Goal: Transaction & Acquisition: Purchase product/service

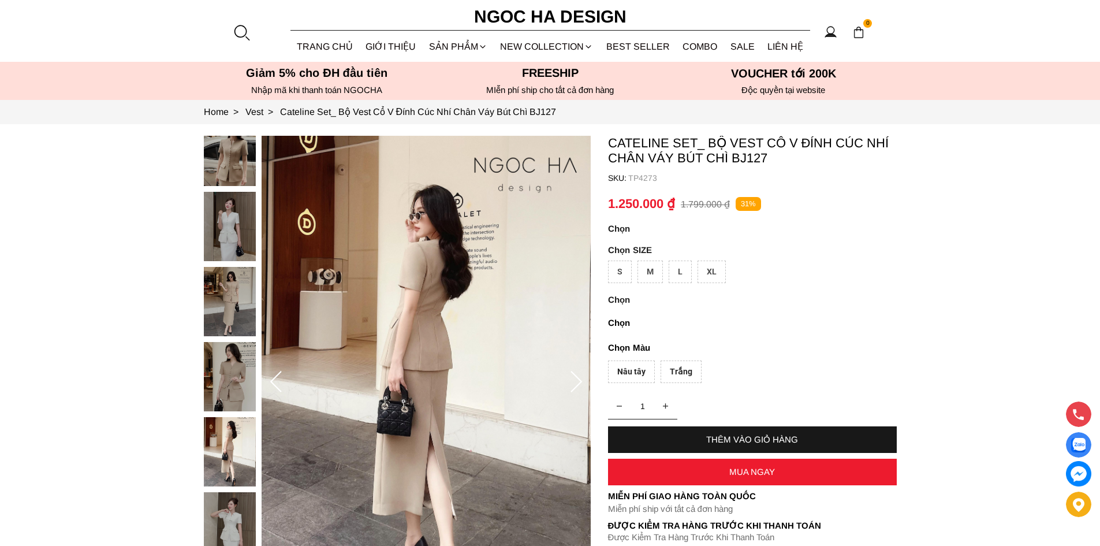
drag, startPoint x: 0, startPoint y: 0, endPoint x: 242, endPoint y: 32, distance: 244.1
click at [242, 32] on div at bounding box center [241, 32] width 17 height 17
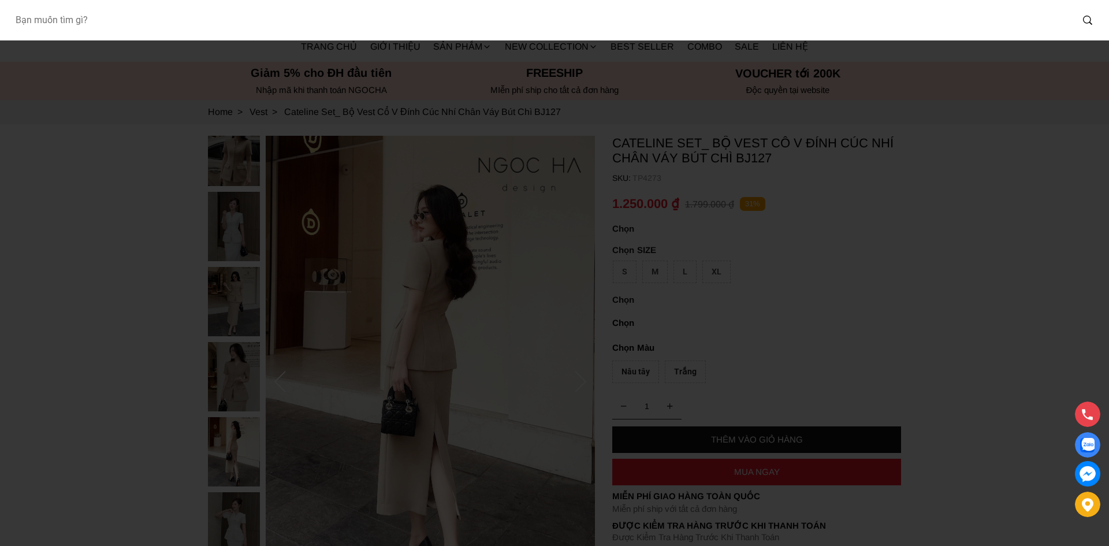
click at [239, 16] on input "Input search Bạn muốn tìm gì?" at bounding box center [539, 20] width 1066 height 27
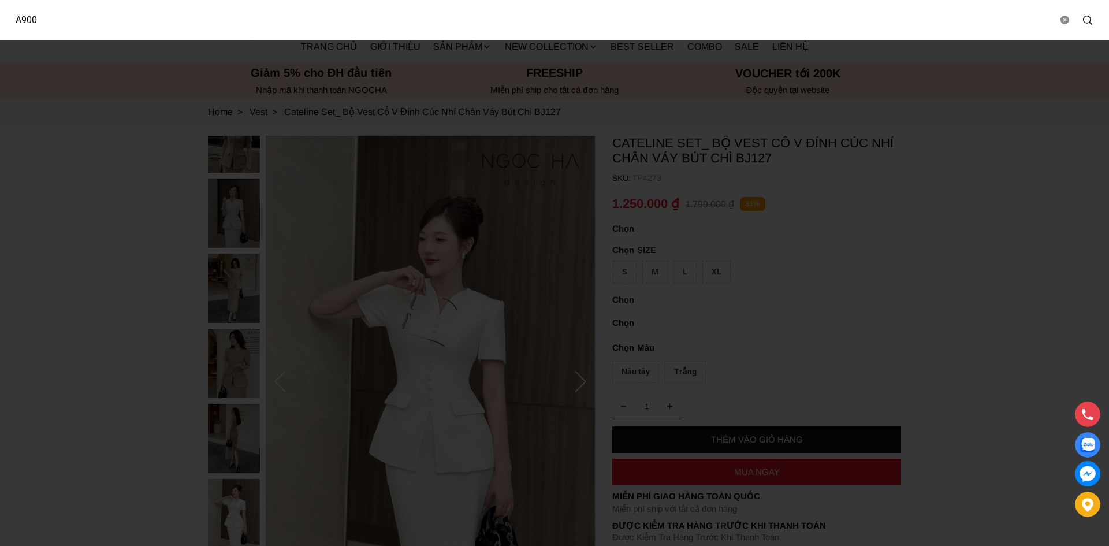
type input "A900"
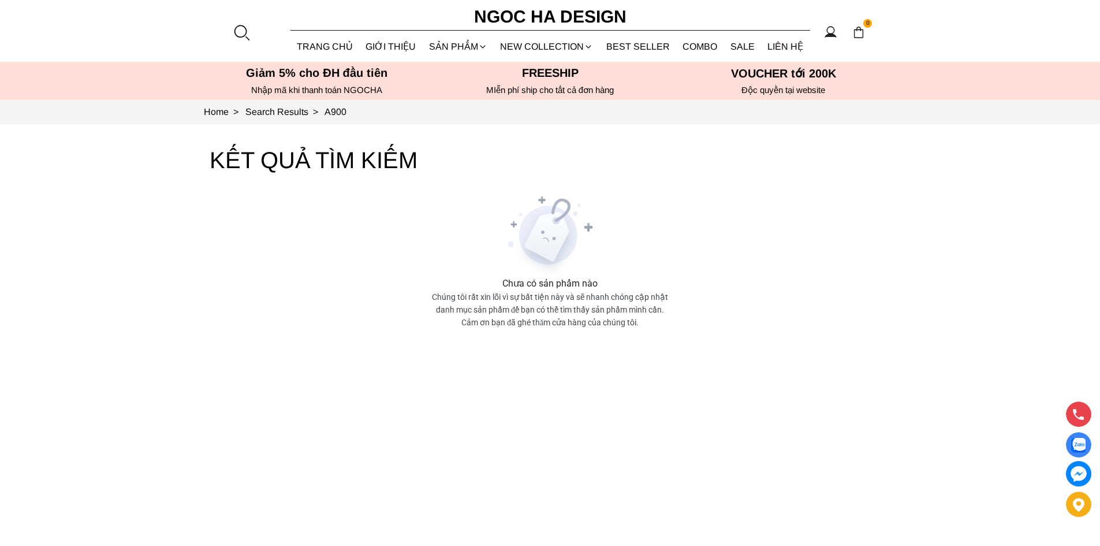
click at [246, 29] on div at bounding box center [241, 32] width 17 height 17
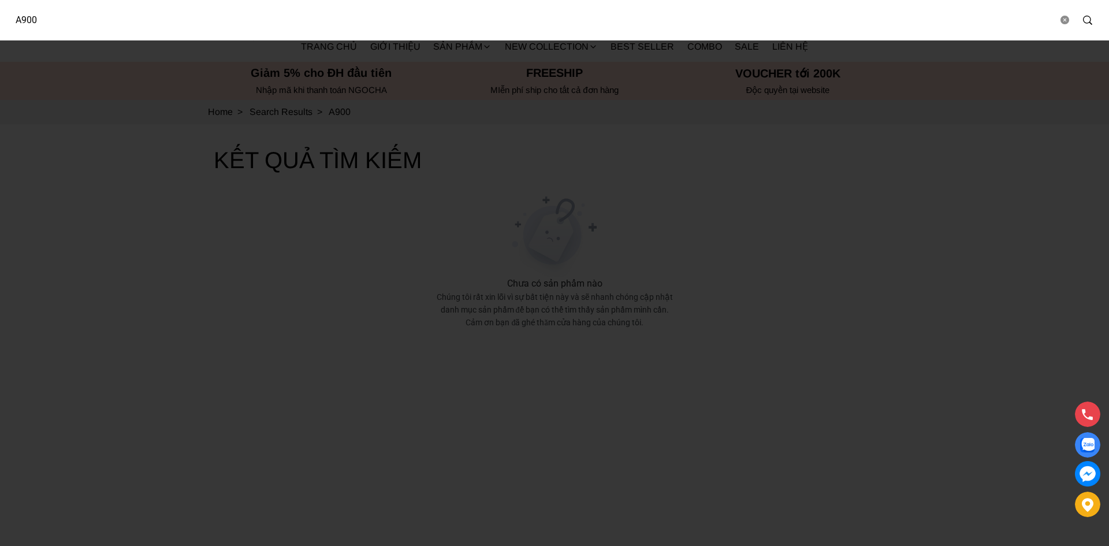
click at [131, 21] on input "A900" at bounding box center [532, 20] width 1052 height 27
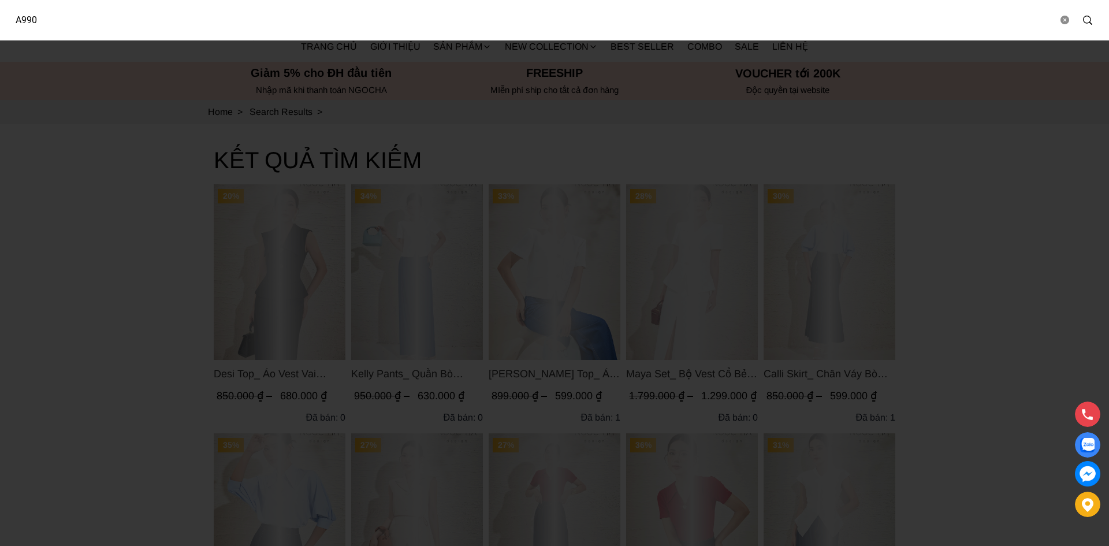
type input "A990"
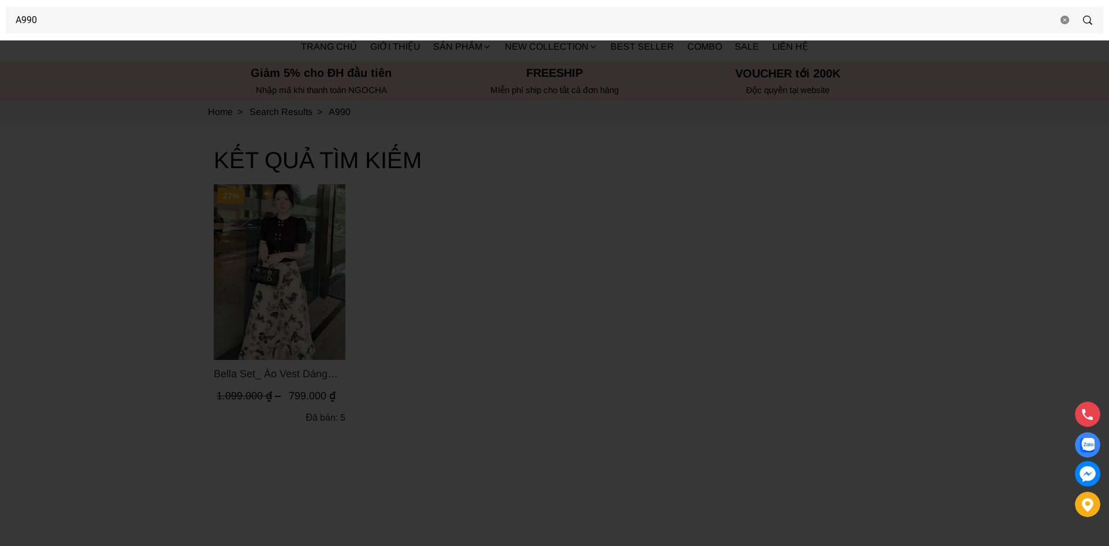
click at [615, 334] on div at bounding box center [554, 273] width 1109 height 546
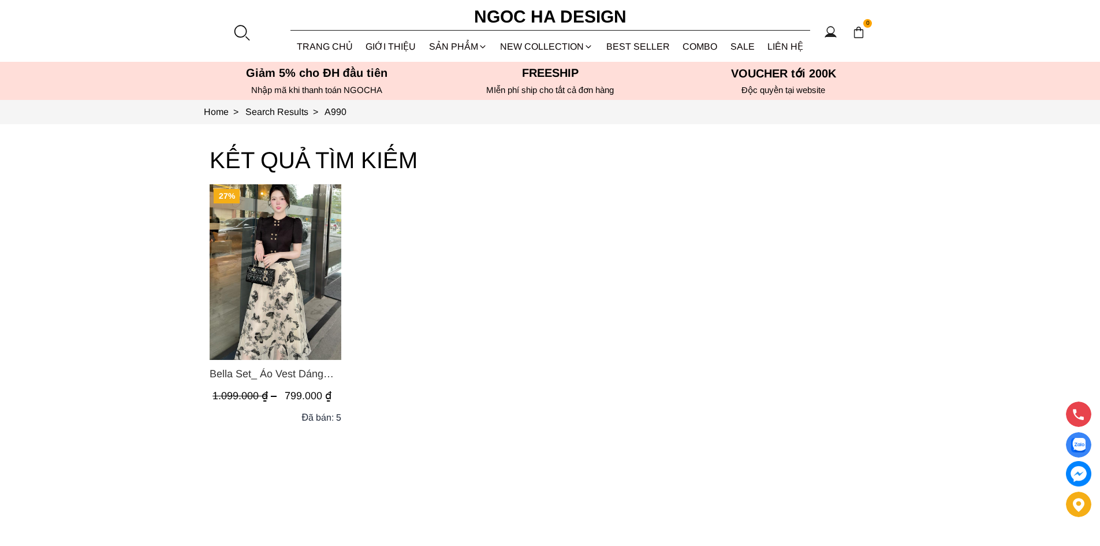
click at [308, 371] on span "Bella Set_ Áo Vest Dáng Lửng Cúc Đồng, Chân Váy Họa Tiết Bướm A990+CV121" at bounding box center [276, 374] width 132 height 16
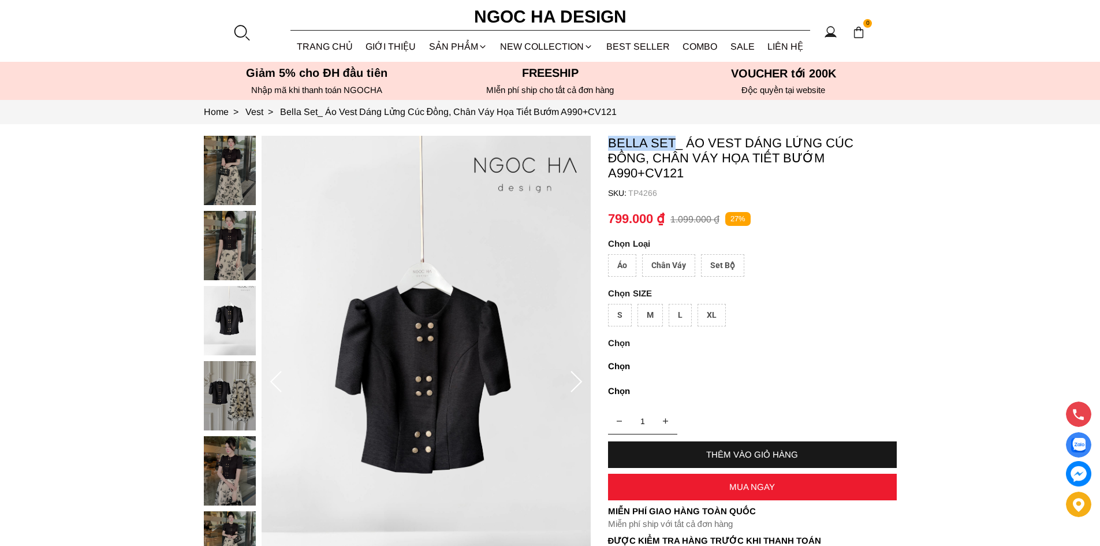
drag, startPoint x: 677, startPoint y: 143, endPoint x: 610, endPoint y: 148, distance: 67.8
click at [610, 148] on p "Bella Set_ Áo Vest Dáng Lửng Cúc Đồng, Chân Váy Họa Tiết Bướm A990+CV121" at bounding box center [752, 158] width 289 height 45
copy p "Bella Set"
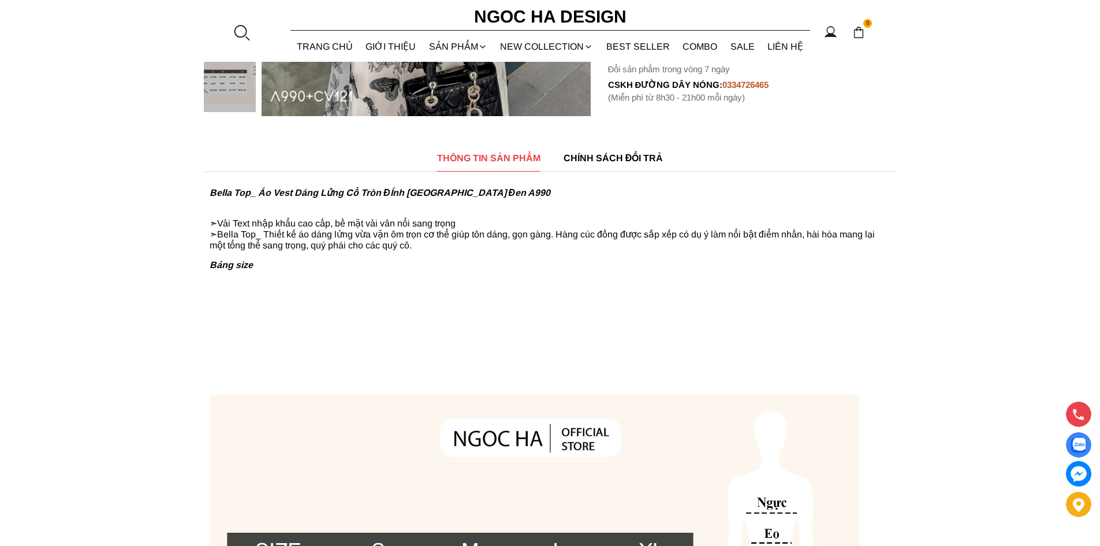
scroll to position [578, 0]
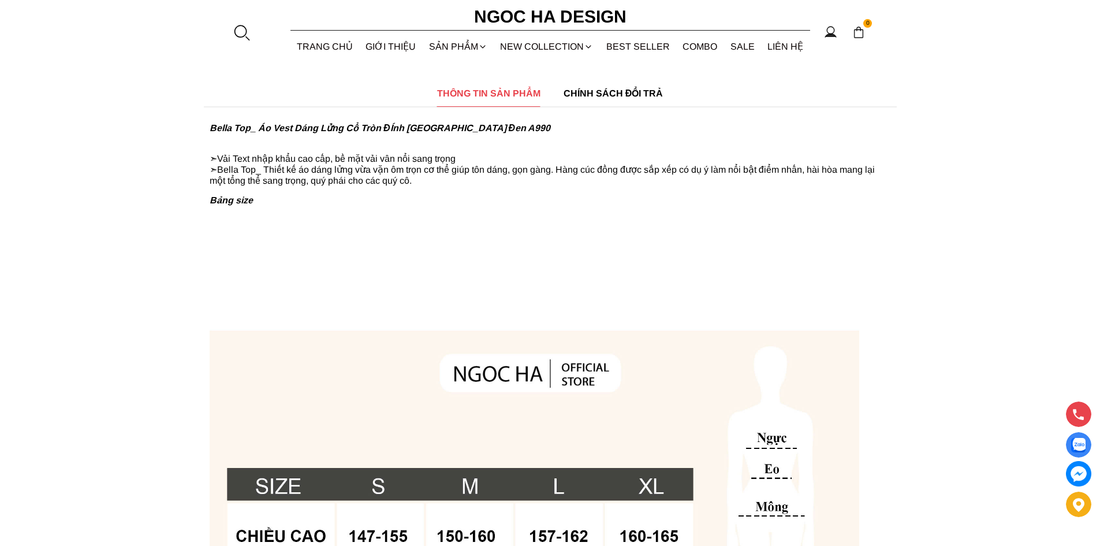
click at [359, 178] on p "➣Vải Text nhập khẩu cao cấp, bề mặt vải vân nổi sang trọng ➣Bella Top_ Thiết kế…" at bounding box center [551, 164] width 682 height 43
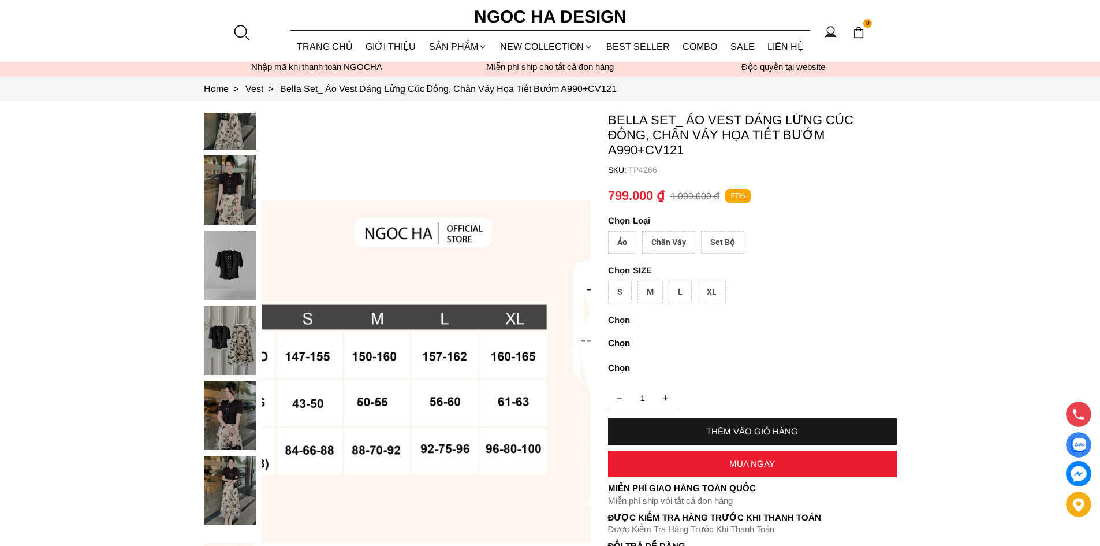
scroll to position [0, 0]
